Goal: Task Accomplishment & Management: Complete application form

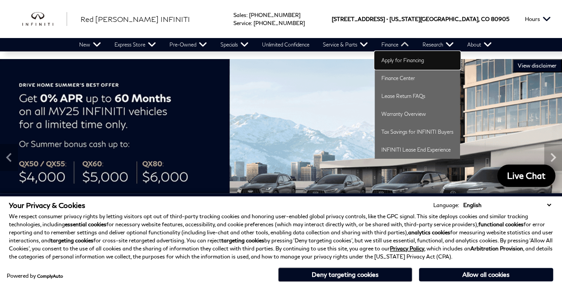
click at [396, 58] on link "Apply for Financing" at bounding box center [417, 60] width 85 height 18
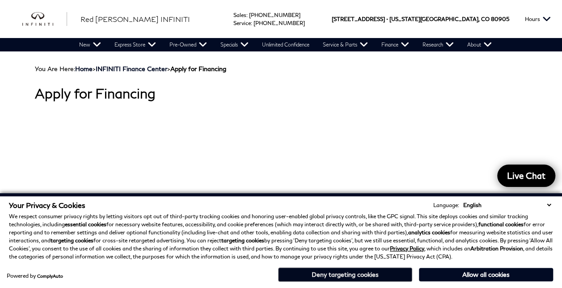
click at [353, 273] on button "Deny targeting cookies" at bounding box center [345, 275] width 134 height 14
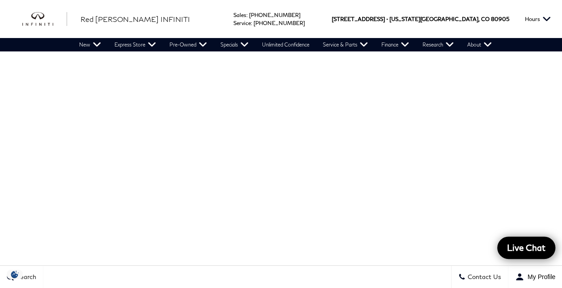
scroll to position [133, 0]
